Goal: Information Seeking & Learning: Learn about a topic

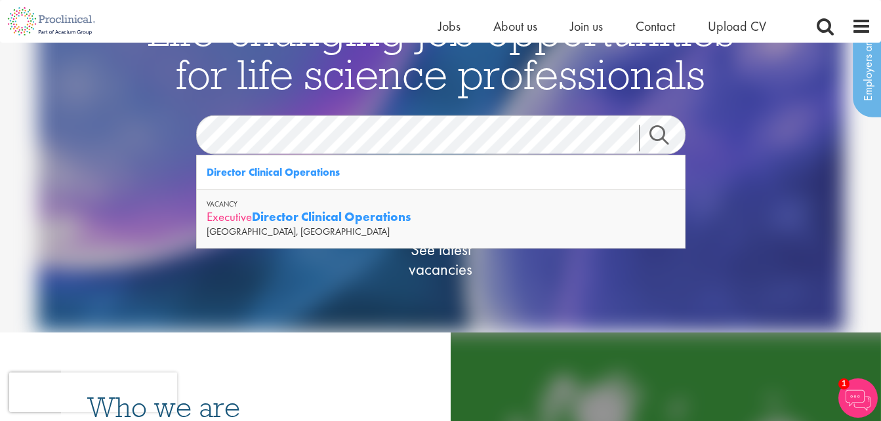
click at [391, 213] on strong "Director Clinical Operations" at bounding box center [331, 217] width 159 height 16
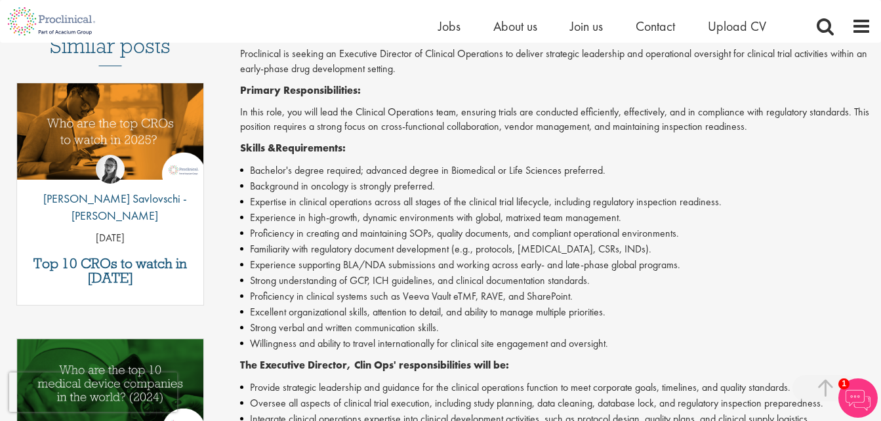
scroll to position [328, 0]
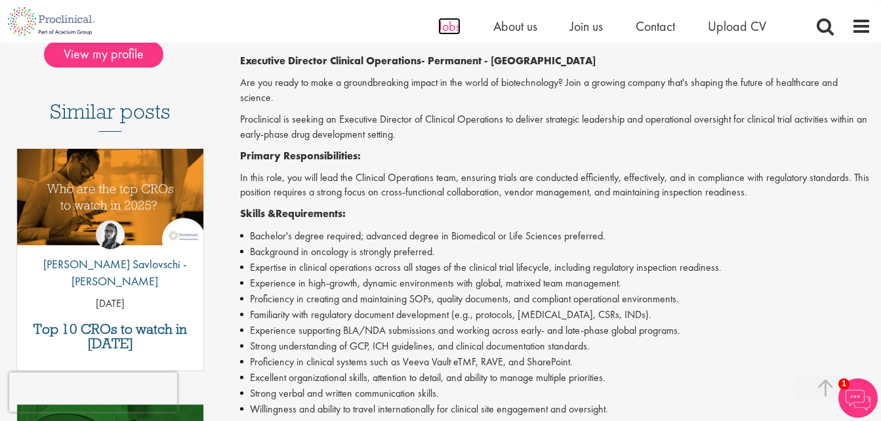
click at [450, 28] on span "Jobs" at bounding box center [449, 26] width 22 height 17
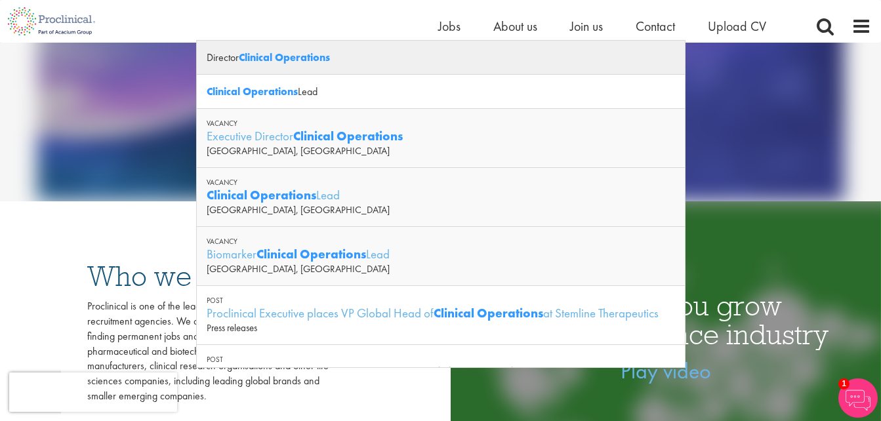
click at [296, 55] on strong "Clinical Operations" at bounding box center [284, 58] width 91 height 14
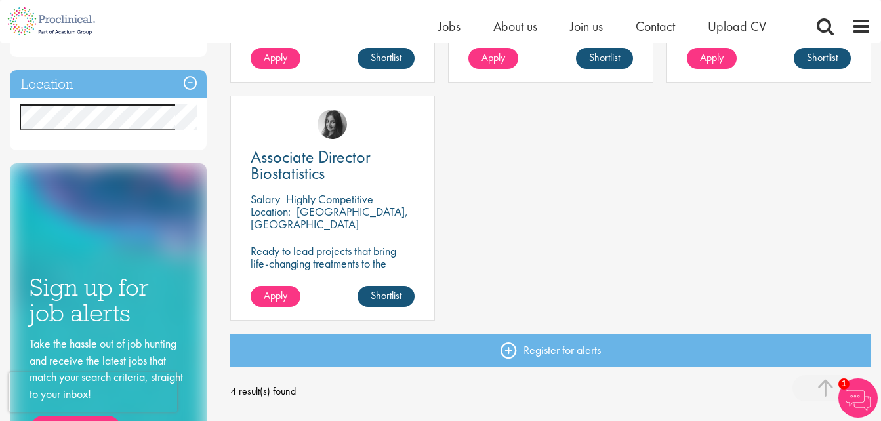
scroll to position [131, 0]
